Goal: Find contact information: Find contact information

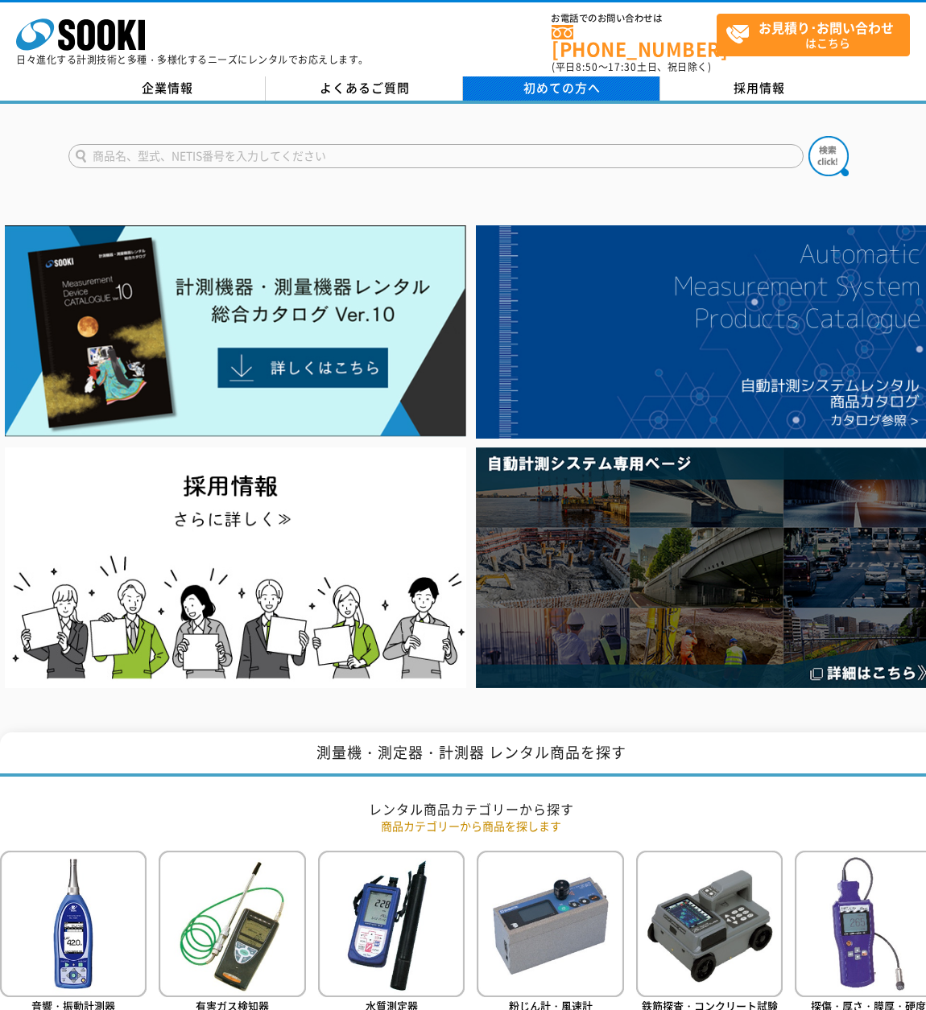
click at [544, 81] on span "初めての方へ" at bounding box center [561, 88] width 77 height 18
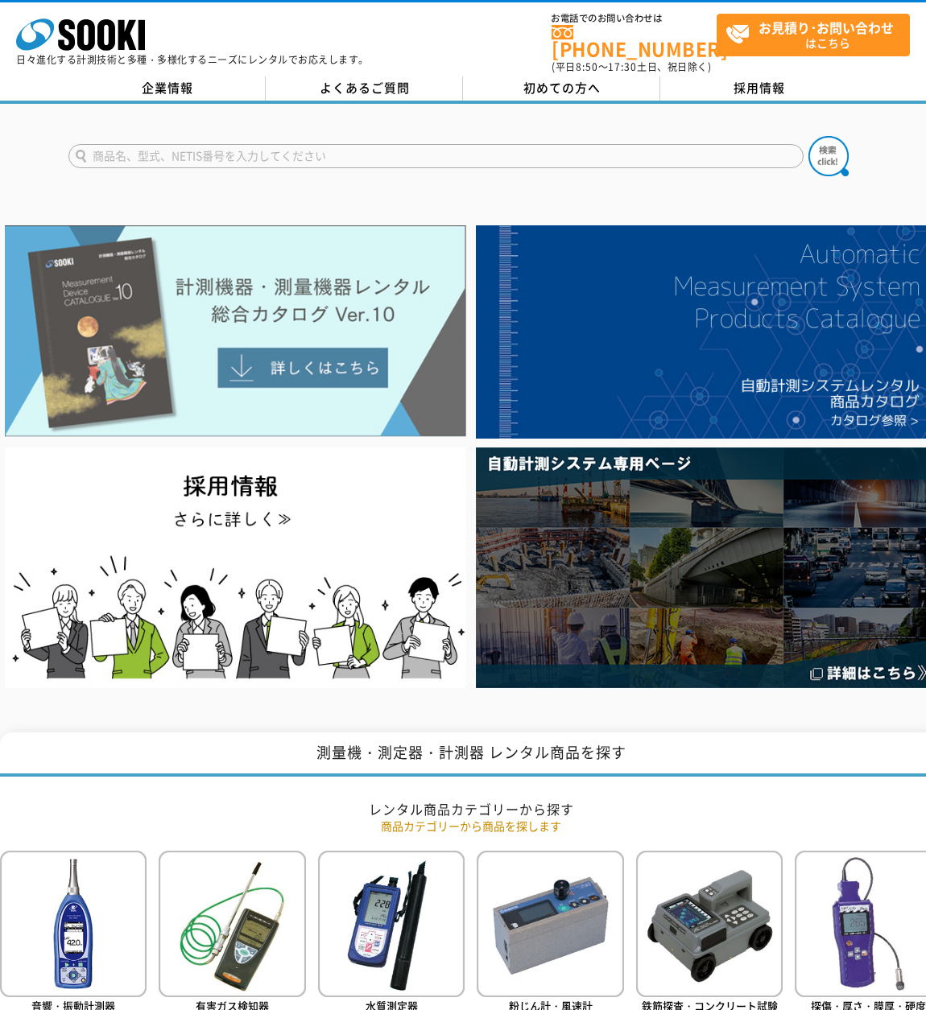
click at [314, 295] on img at bounding box center [235, 331] width 461 height 212
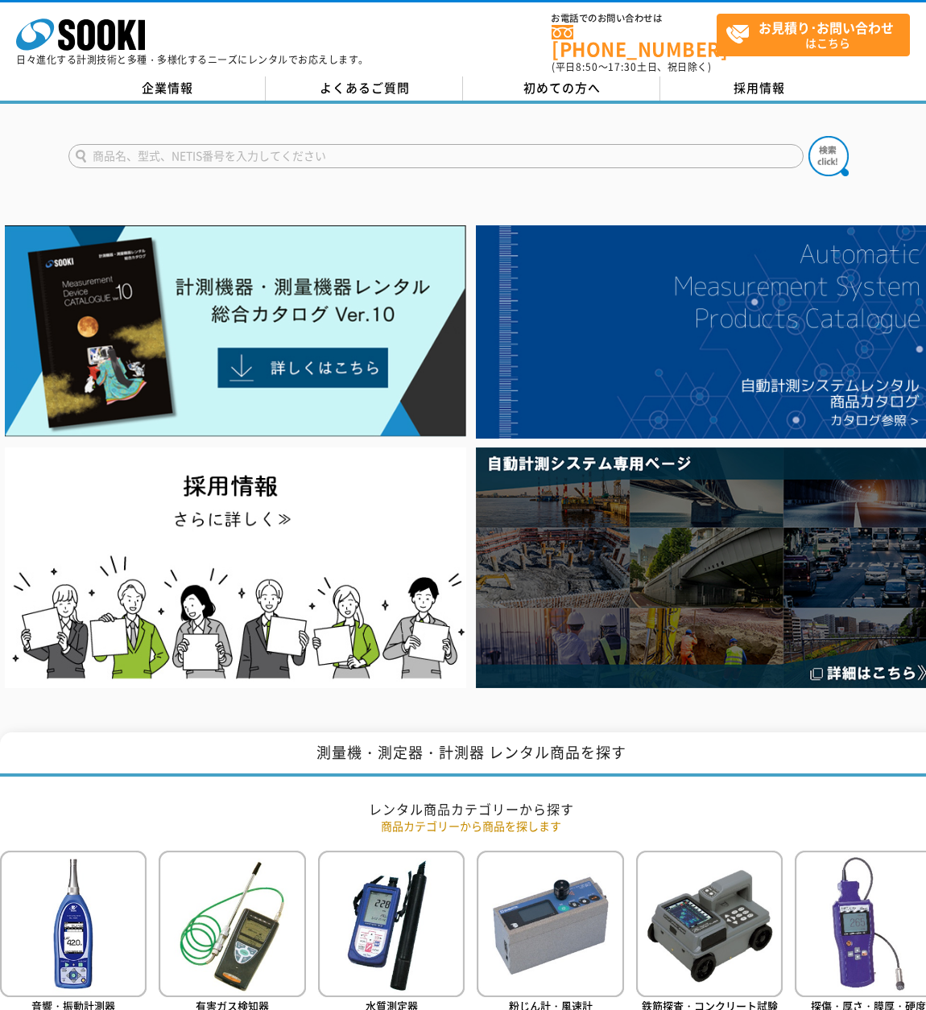
click at [810, 44] on span "お見積り･お問い合わせ はこちら" at bounding box center [817, 34] width 184 height 40
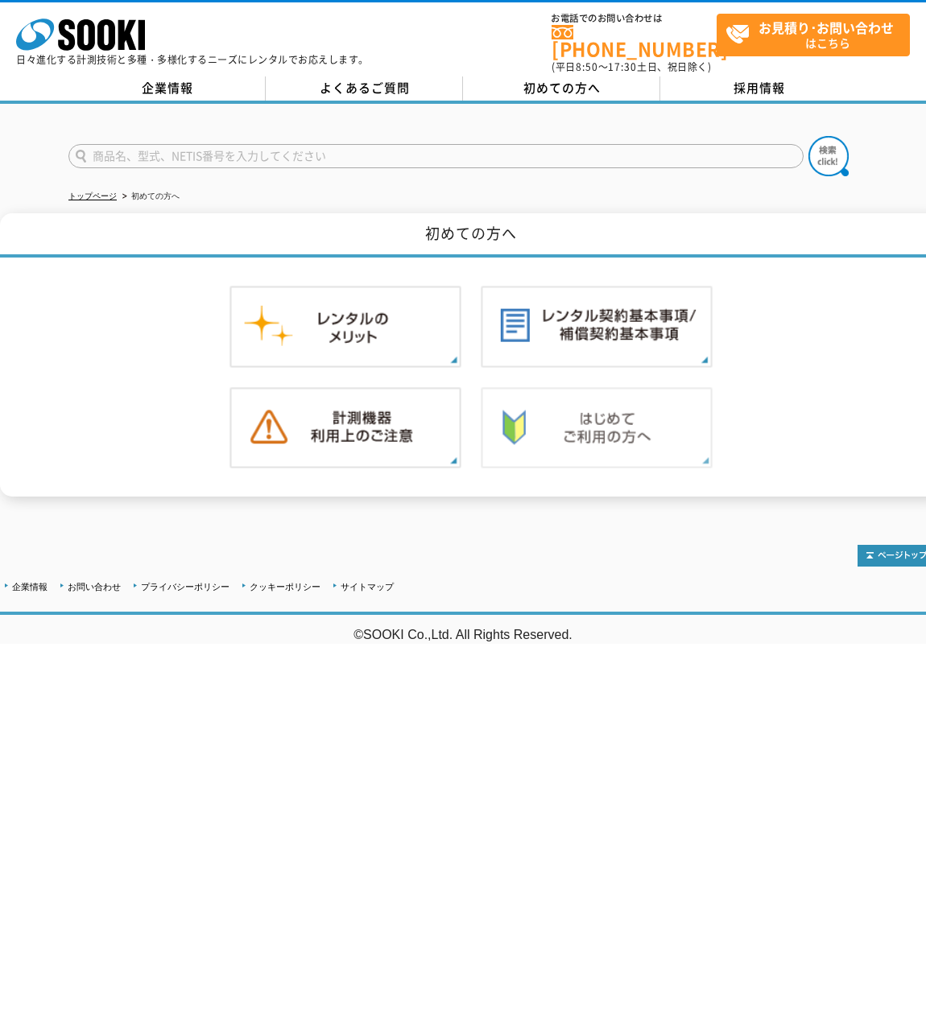
click at [627, 419] on img at bounding box center [597, 428] width 232 height 82
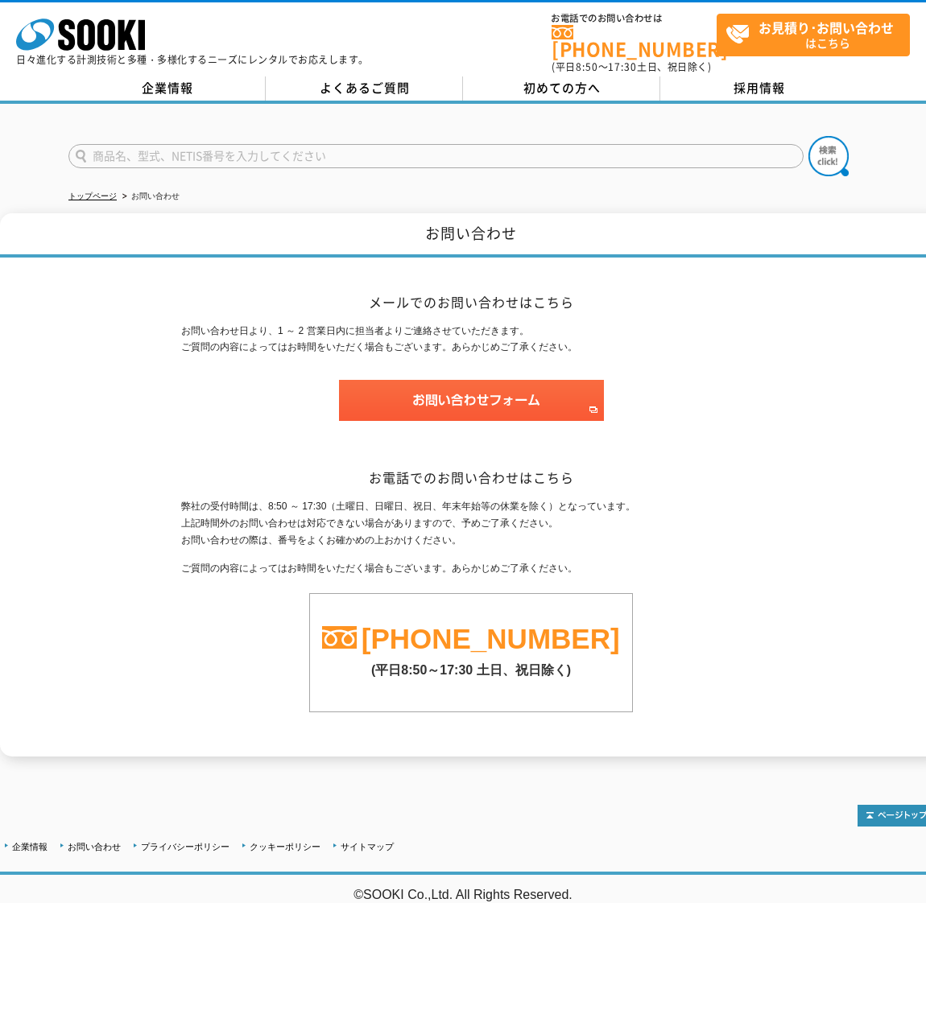
click at [651, 394] on p at bounding box center [471, 408] width 580 height 57
click at [395, 628] on link "[PHONE_NUMBER]" at bounding box center [490, 638] width 258 height 31
click at [178, 78] on link "企業情報" at bounding box center [166, 88] width 197 height 24
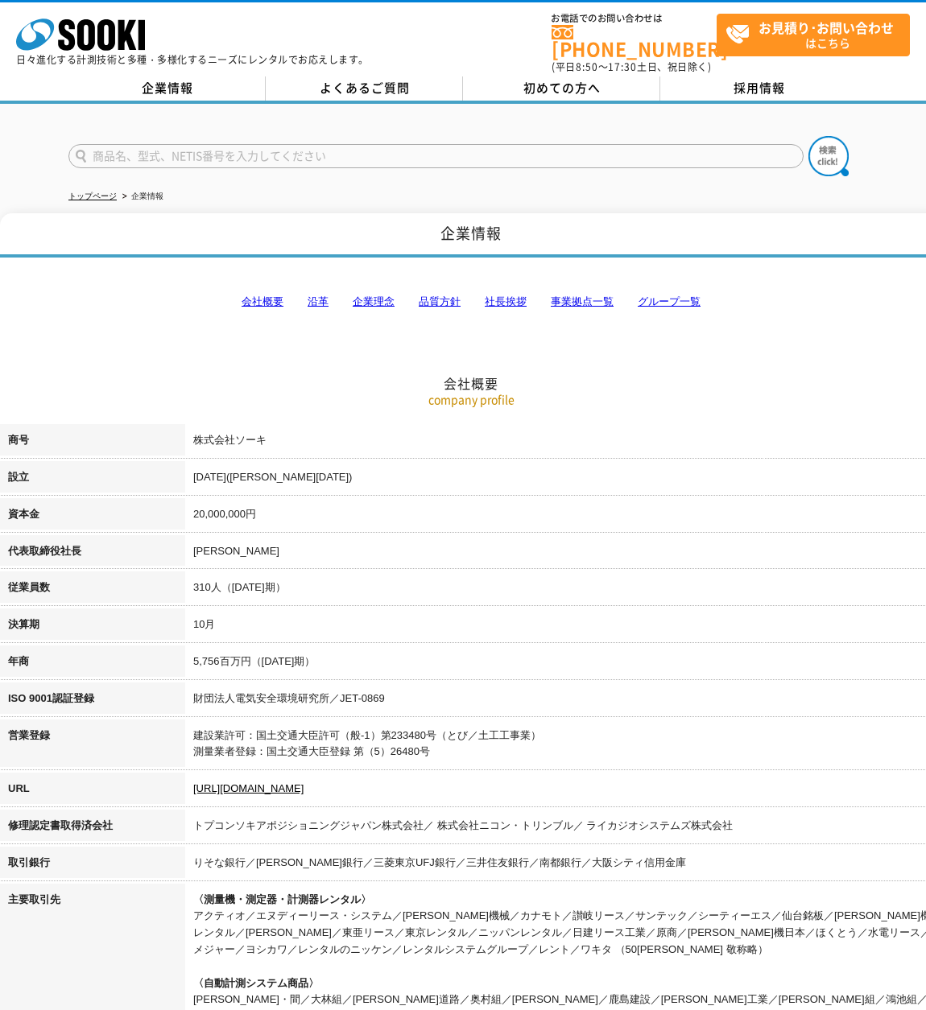
click at [171, 311] on h2 "会社概要" at bounding box center [471, 303] width 942 height 178
click at [184, 307] on h2 "会社概要" at bounding box center [471, 303] width 942 height 178
click at [843, 312] on h2 "会社概要" at bounding box center [471, 303] width 942 height 178
click at [168, 351] on h2 "会社概要" at bounding box center [471, 303] width 942 height 178
